Goal: Obtain resource: Download file/media

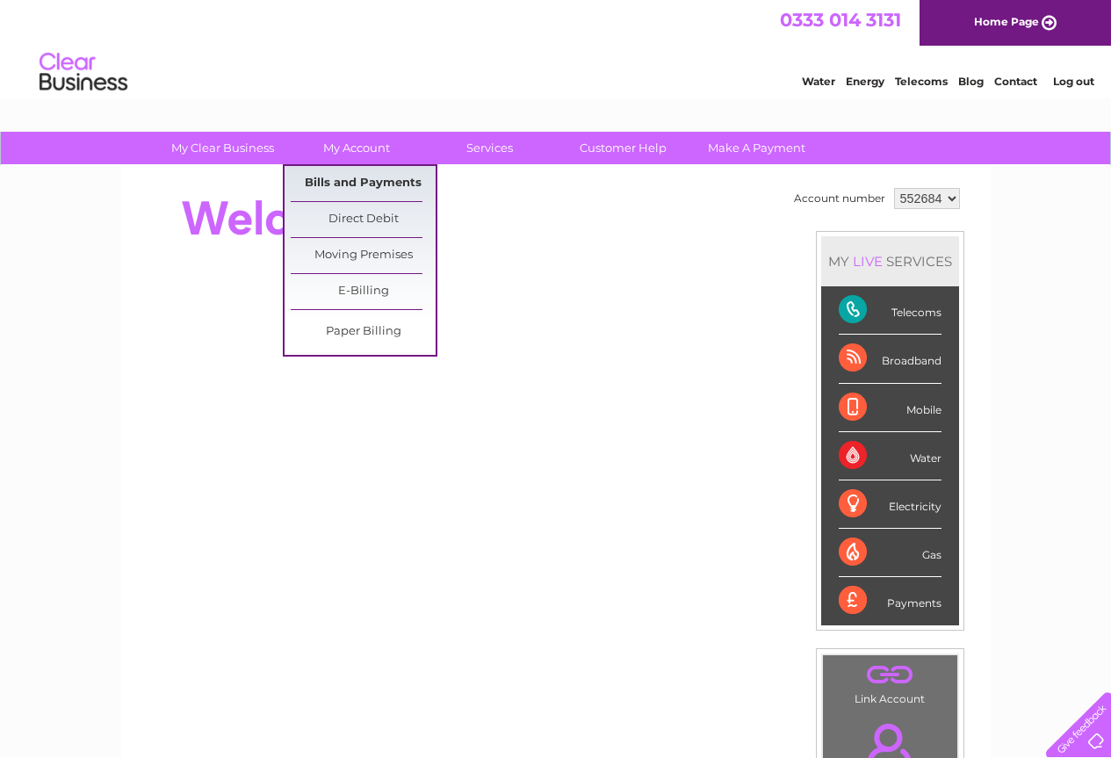
click at [361, 178] on link "Bills and Payments" at bounding box center [363, 183] width 145 height 35
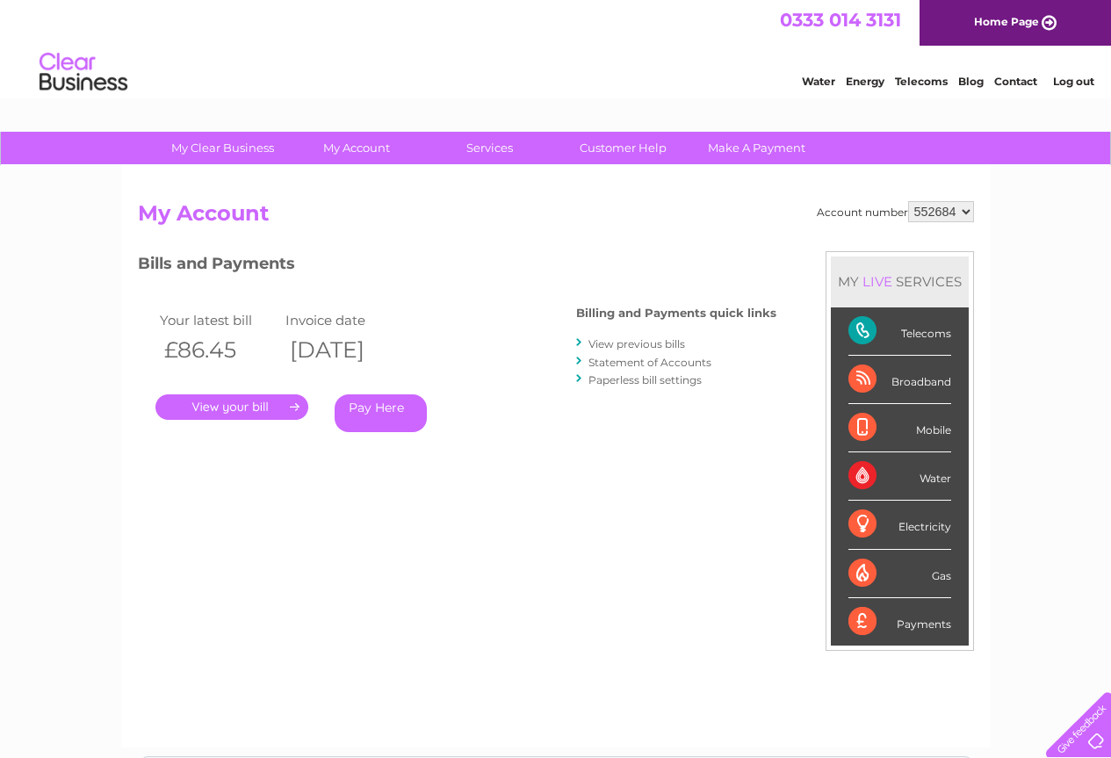
click at [228, 407] on link "." at bounding box center [231, 406] width 153 height 25
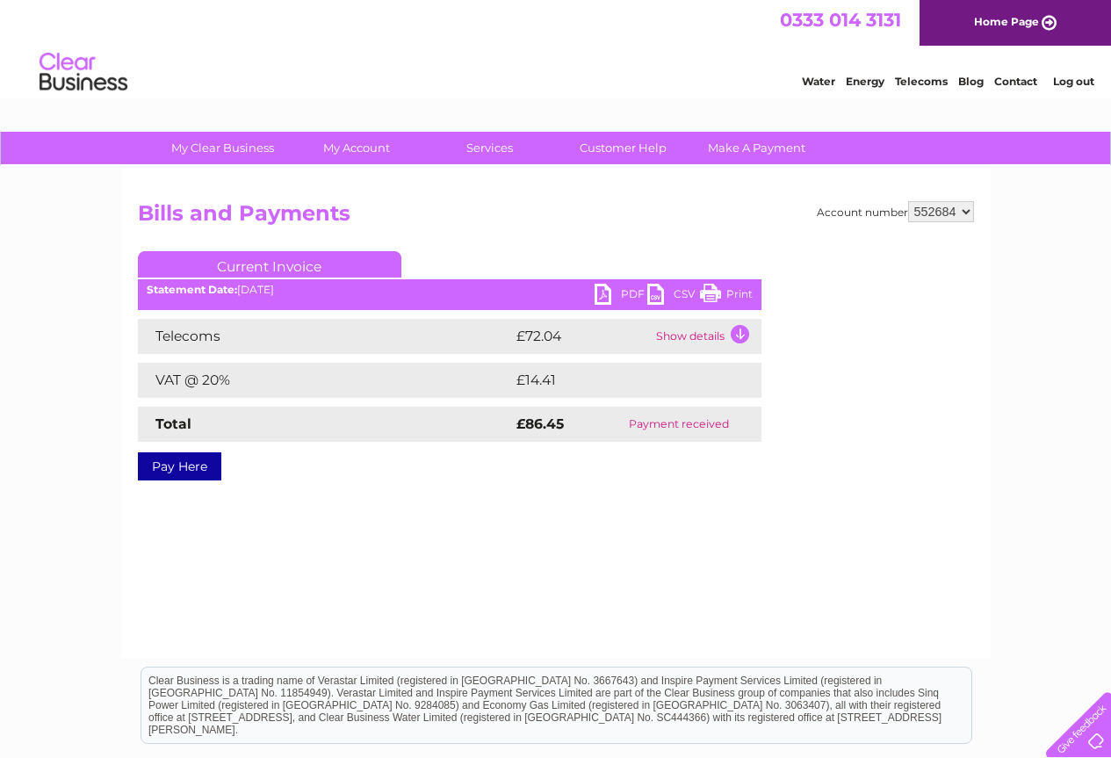
click at [621, 299] on link "PDF" at bounding box center [620, 296] width 53 height 25
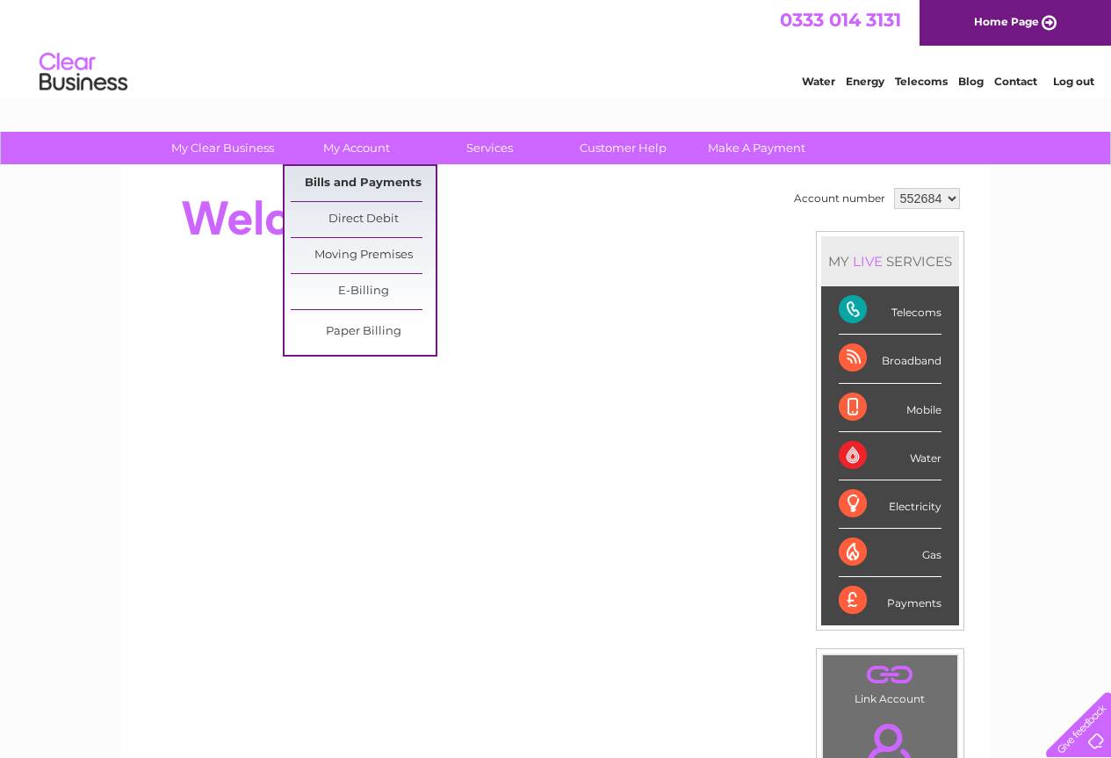
click at [400, 182] on link "Bills and Payments" at bounding box center [363, 183] width 145 height 35
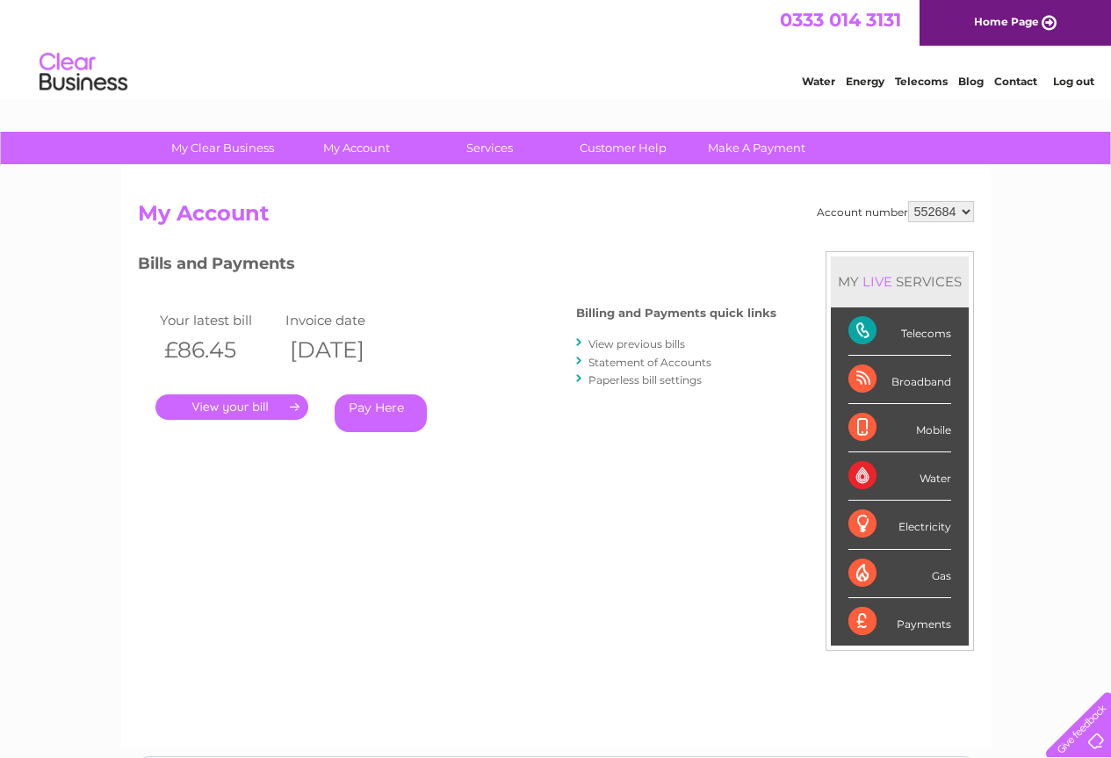
click at [234, 399] on link "." at bounding box center [231, 406] width 153 height 25
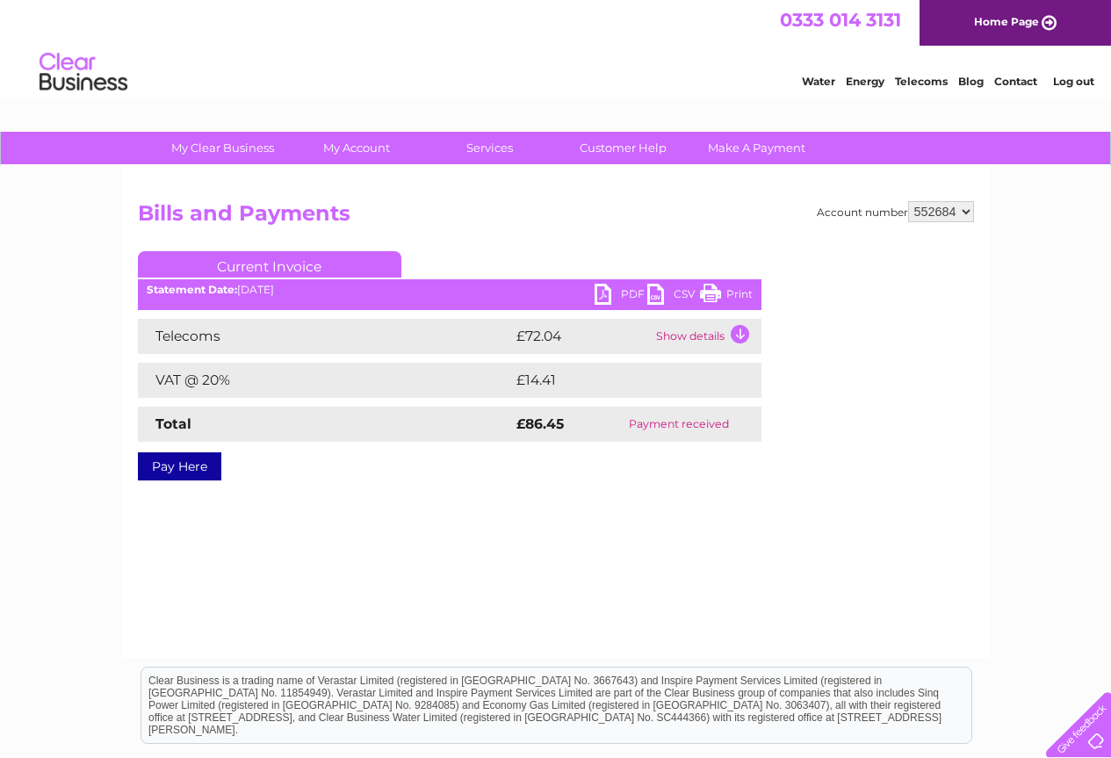
click at [612, 289] on link "PDF" at bounding box center [620, 296] width 53 height 25
